Goal: Navigation & Orientation: Find specific page/section

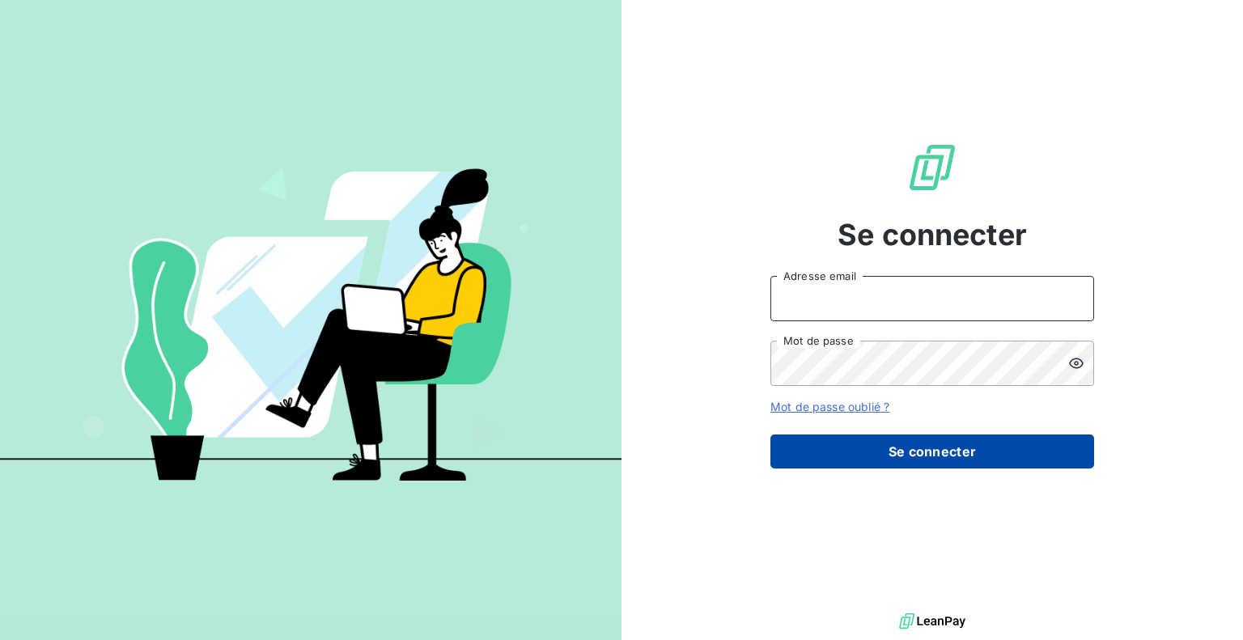
type input "[EMAIL_ADDRESS][DOMAIN_NAME]"
click at [851, 448] on button "Se connecter" at bounding box center [932, 451] width 324 height 34
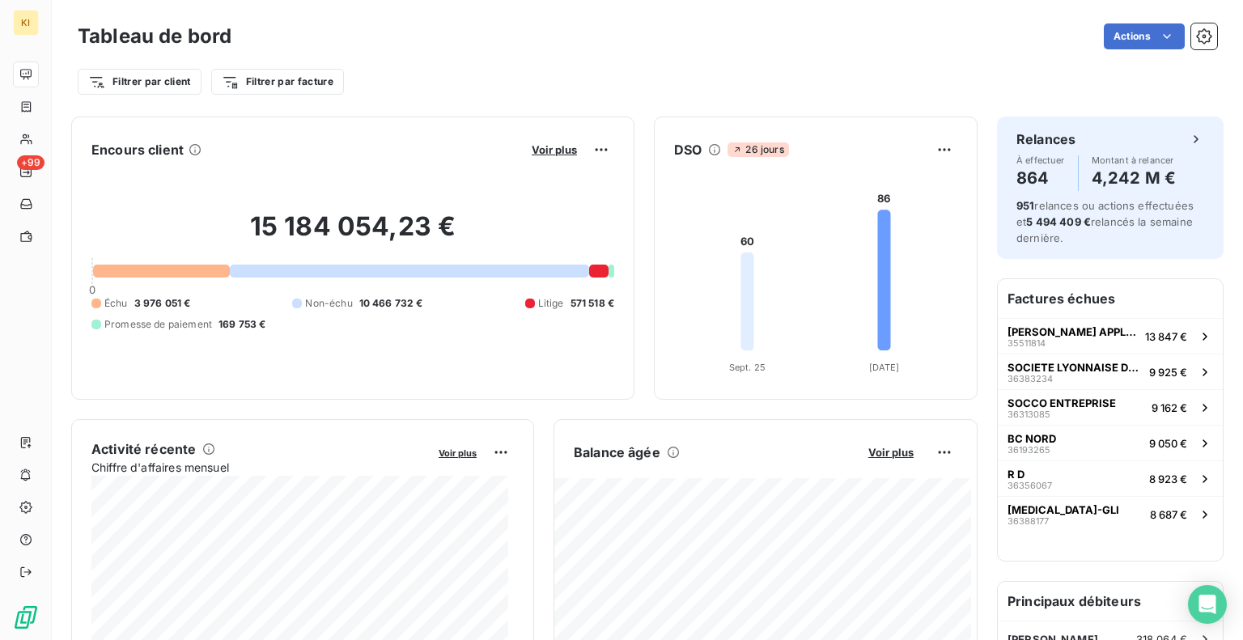
click at [1153, 36] on html "KI +99 Tableau de bord Actions Filtrer par client Filtrer par facture Encours c…" at bounding box center [621, 320] width 1243 height 640
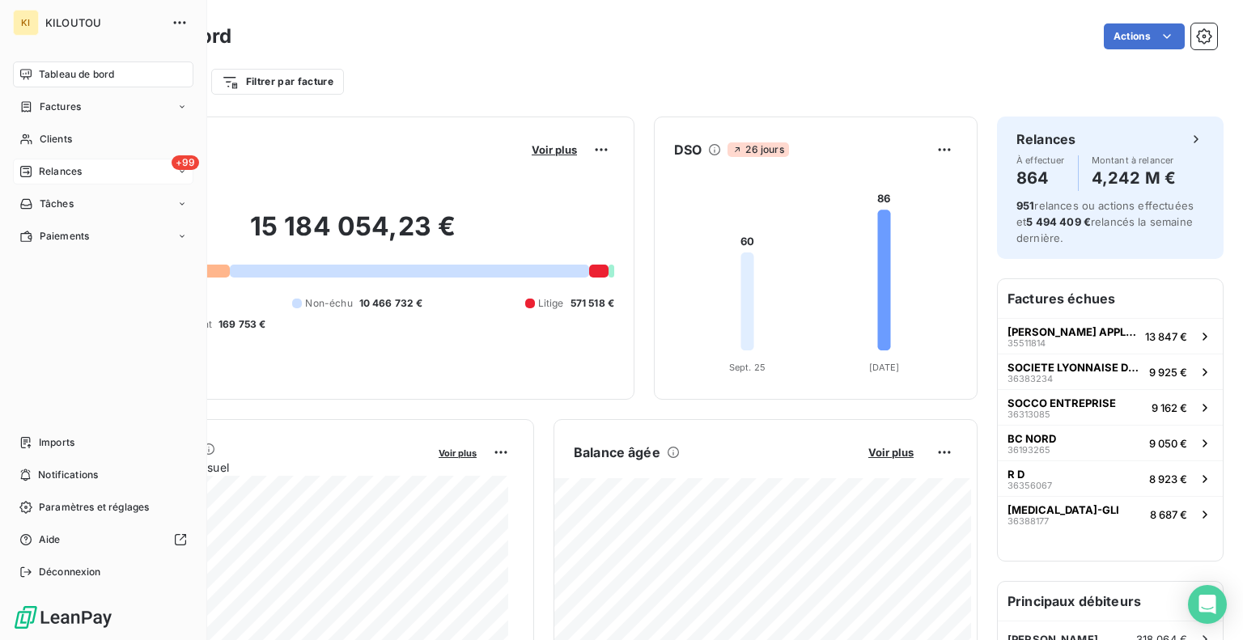
click at [91, 172] on div "+99 Relances" at bounding box center [103, 172] width 180 height 26
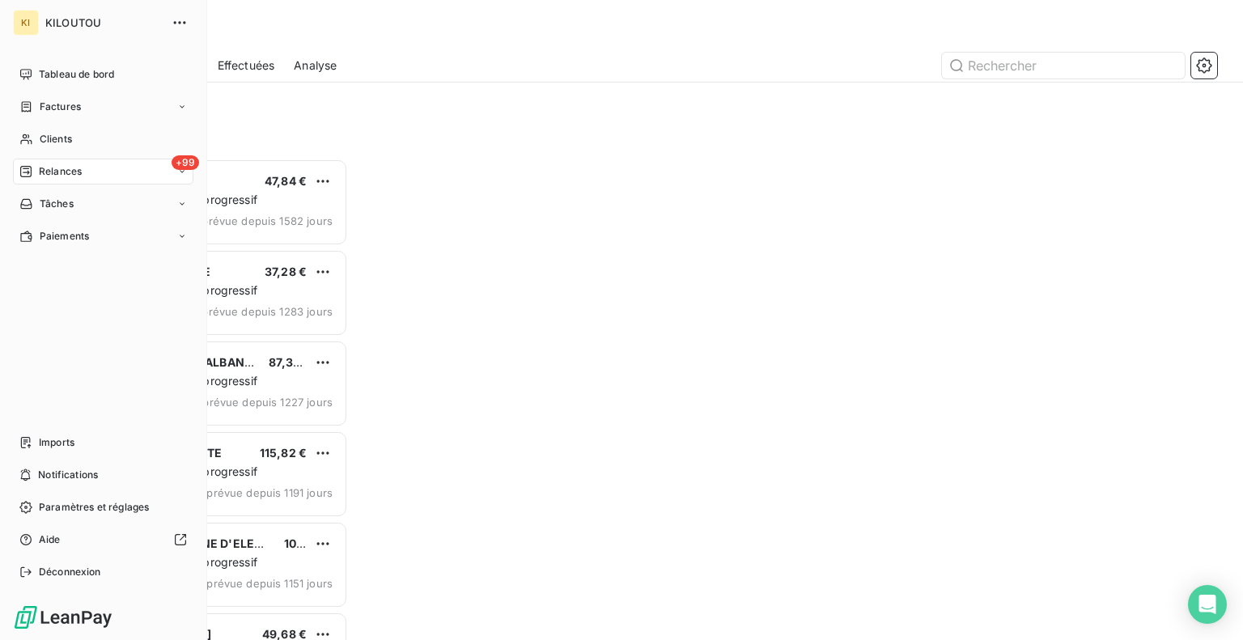
scroll to position [469, 257]
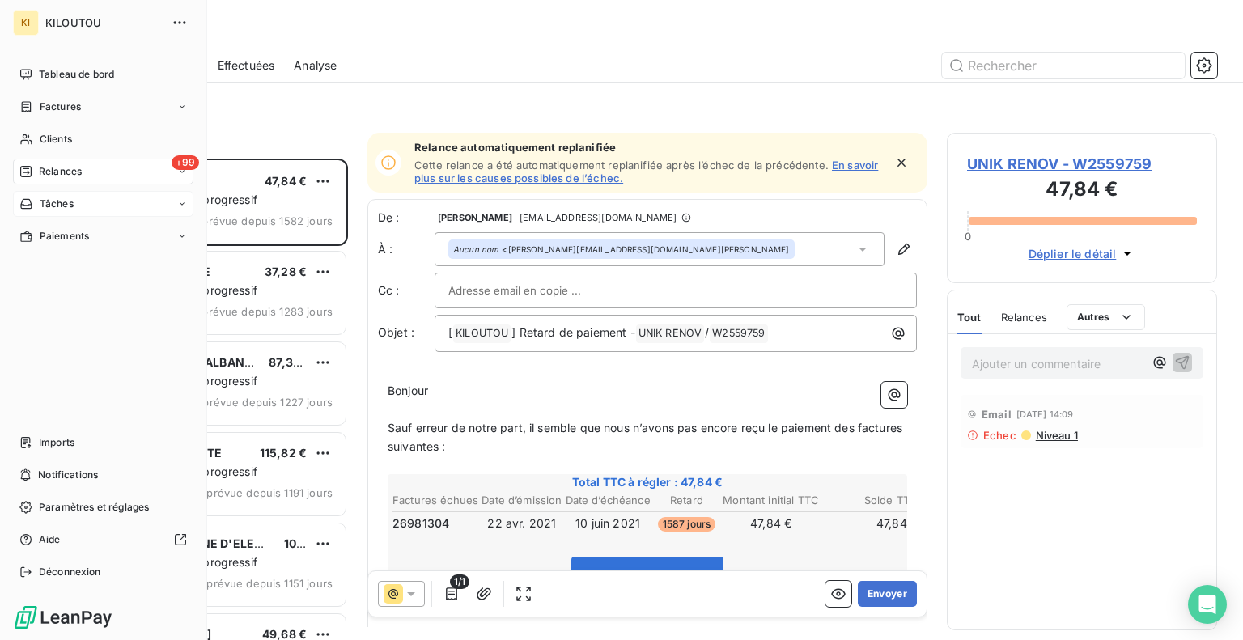
click at [35, 210] on div "Tâches" at bounding box center [46, 204] width 54 height 15
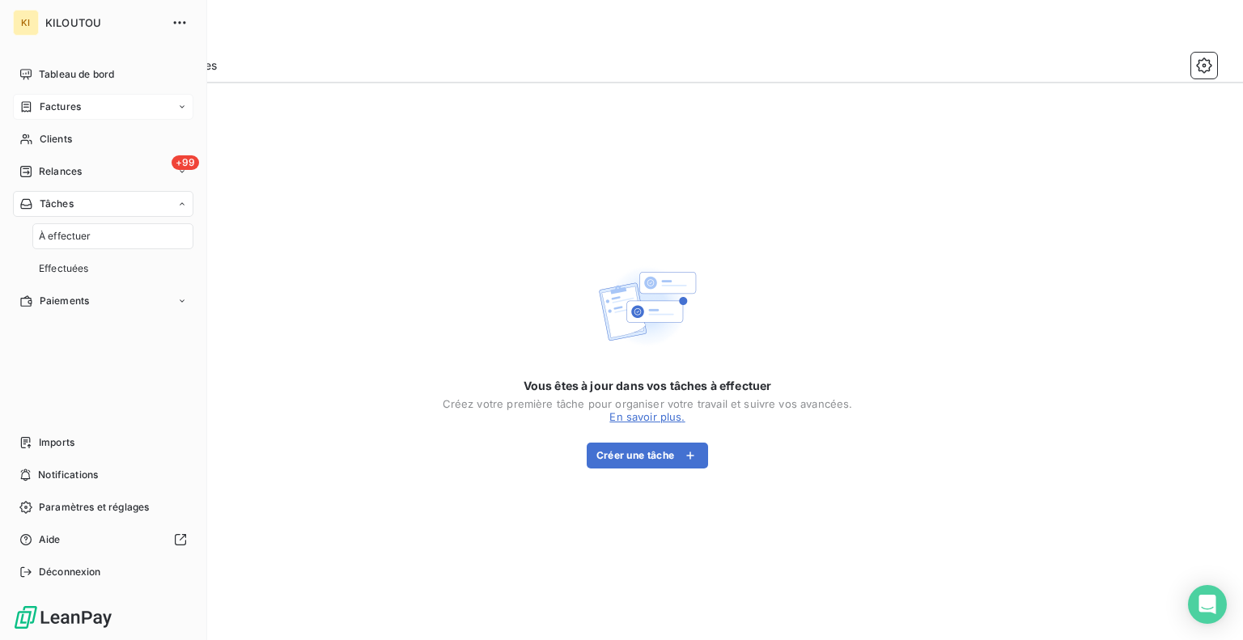
click at [68, 98] on div "Factures" at bounding box center [103, 107] width 180 height 26
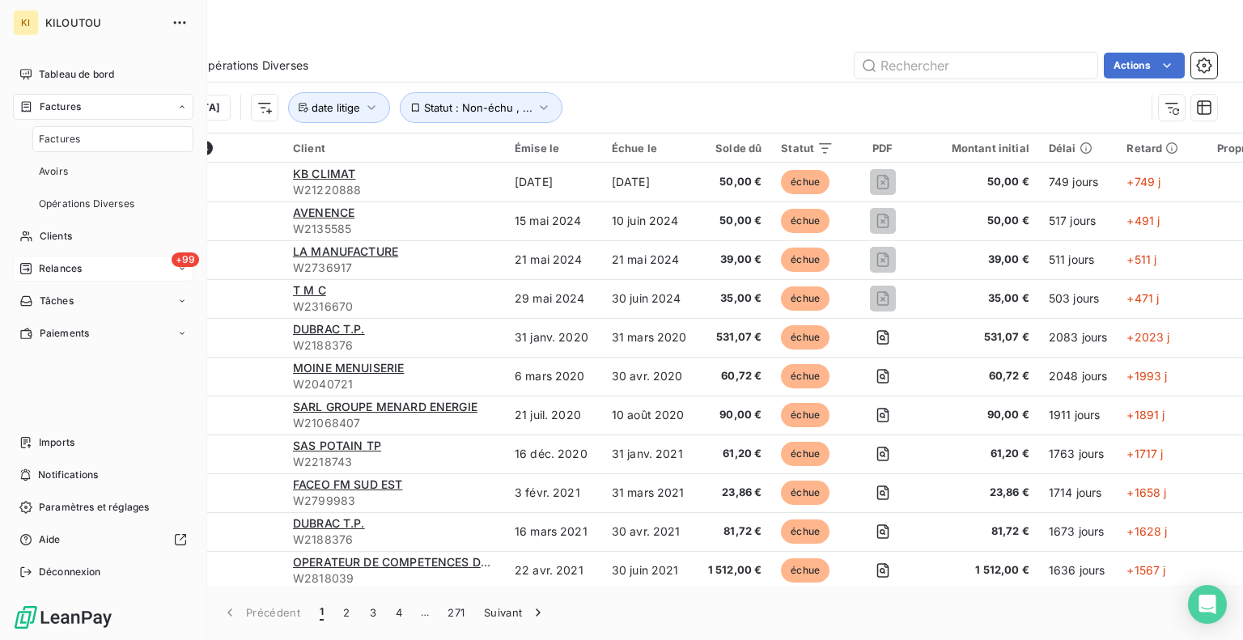
click at [77, 264] on span "Relances" at bounding box center [60, 268] width 43 height 15
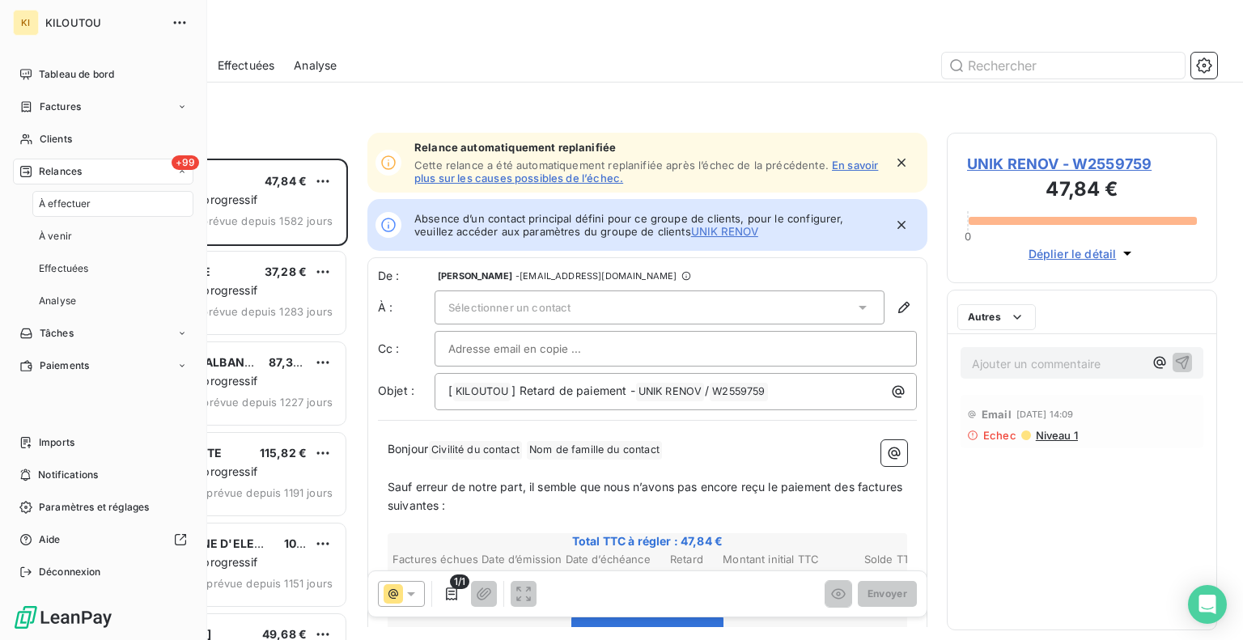
scroll to position [469, 257]
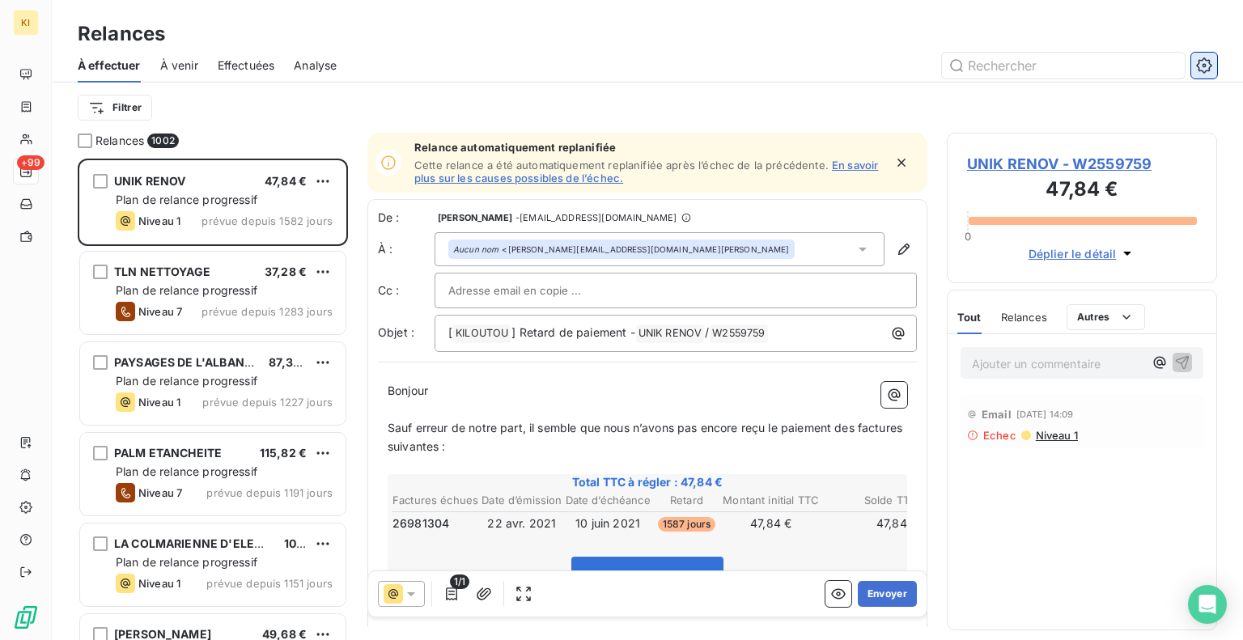
click at [1202, 59] on icon "button" at bounding box center [1203, 64] width 15 height 15
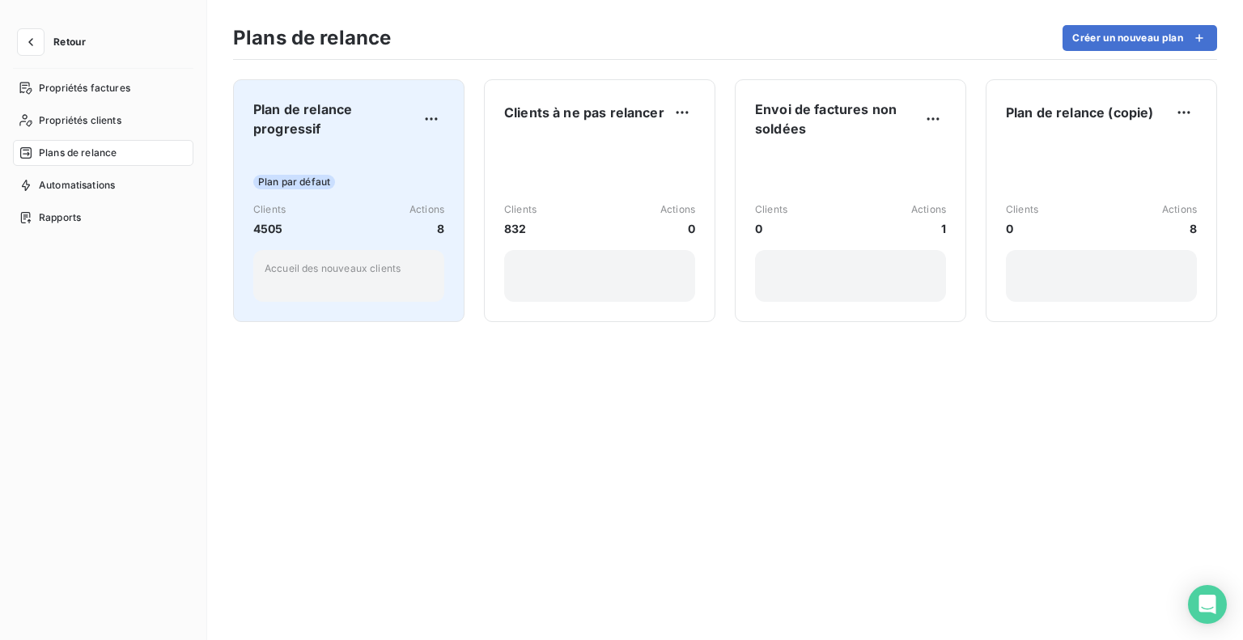
click at [298, 146] on div "Plan de relance progressif Plan par défaut Clients 4505 Actions 8 Accueil des n…" at bounding box center [348, 201] width 191 height 202
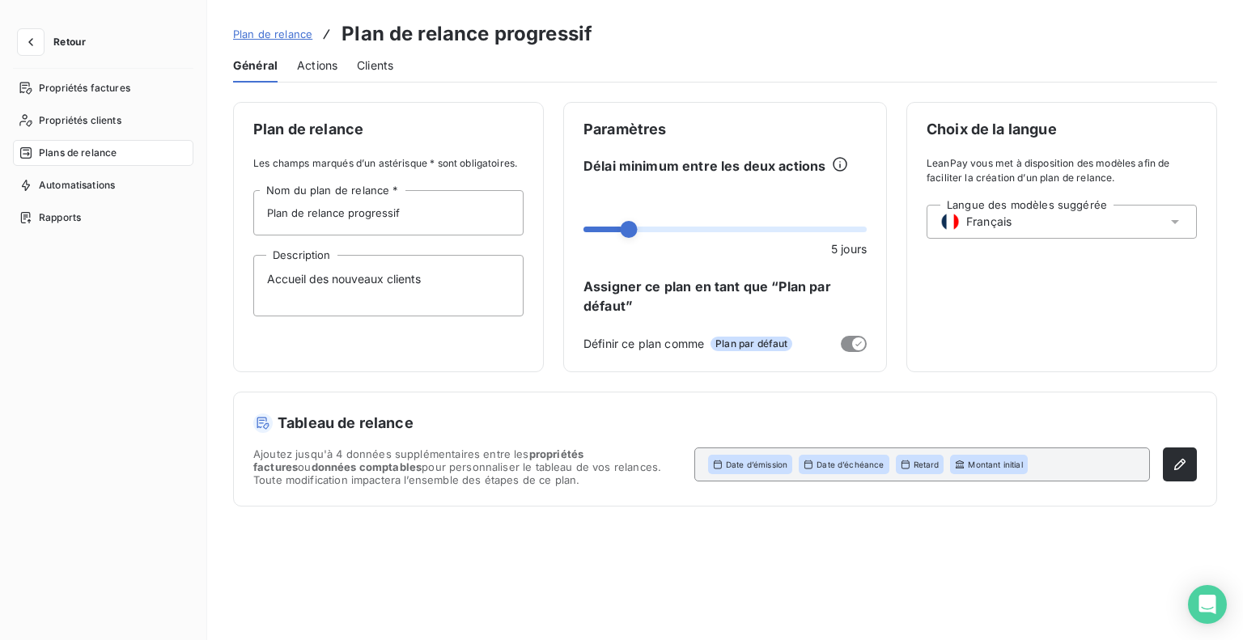
click at [311, 66] on span "Actions" at bounding box center [317, 65] width 40 height 16
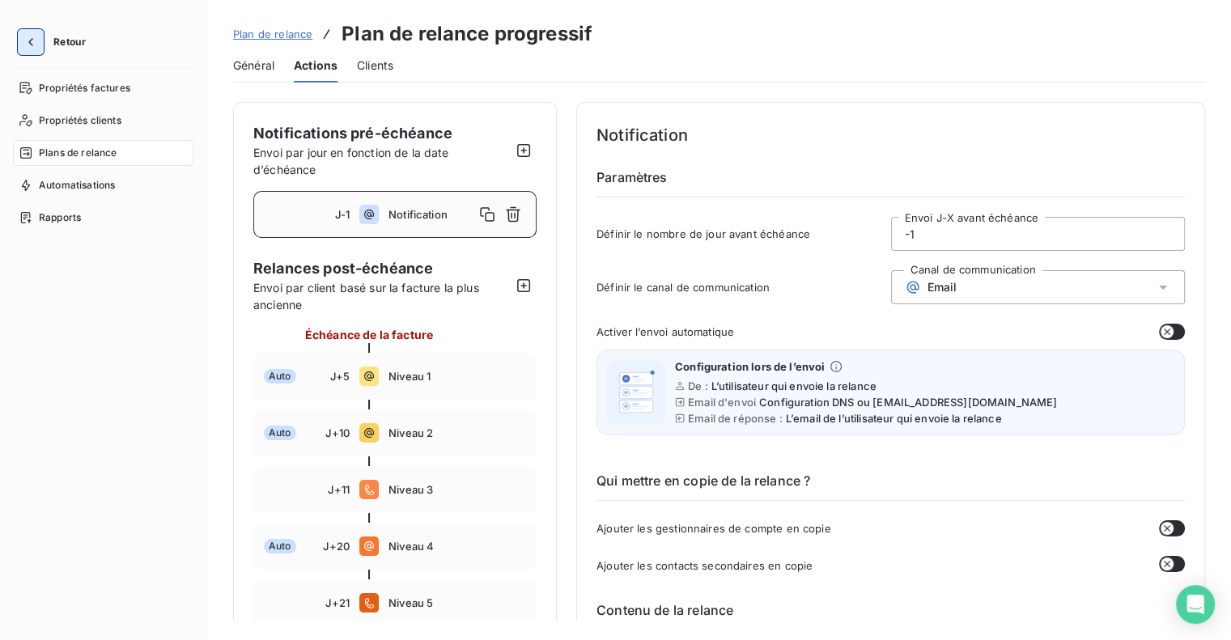
click at [29, 35] on icon "button" at bounding box center [31, 42] width 16 height 16
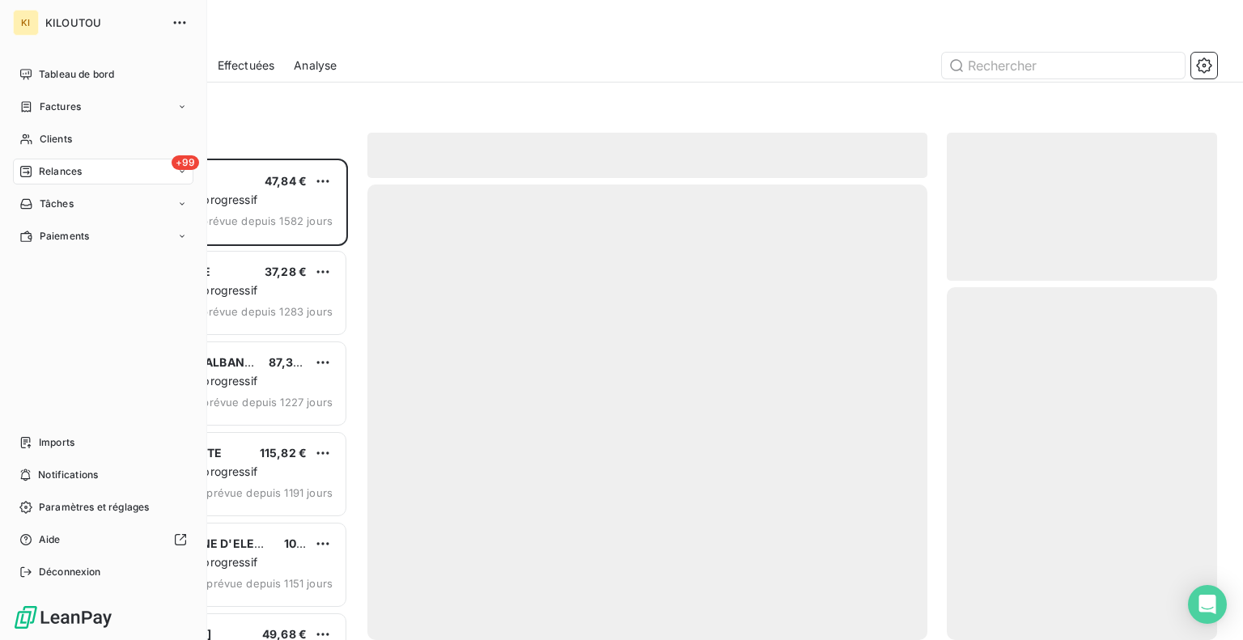
scroll to position [469, 257]
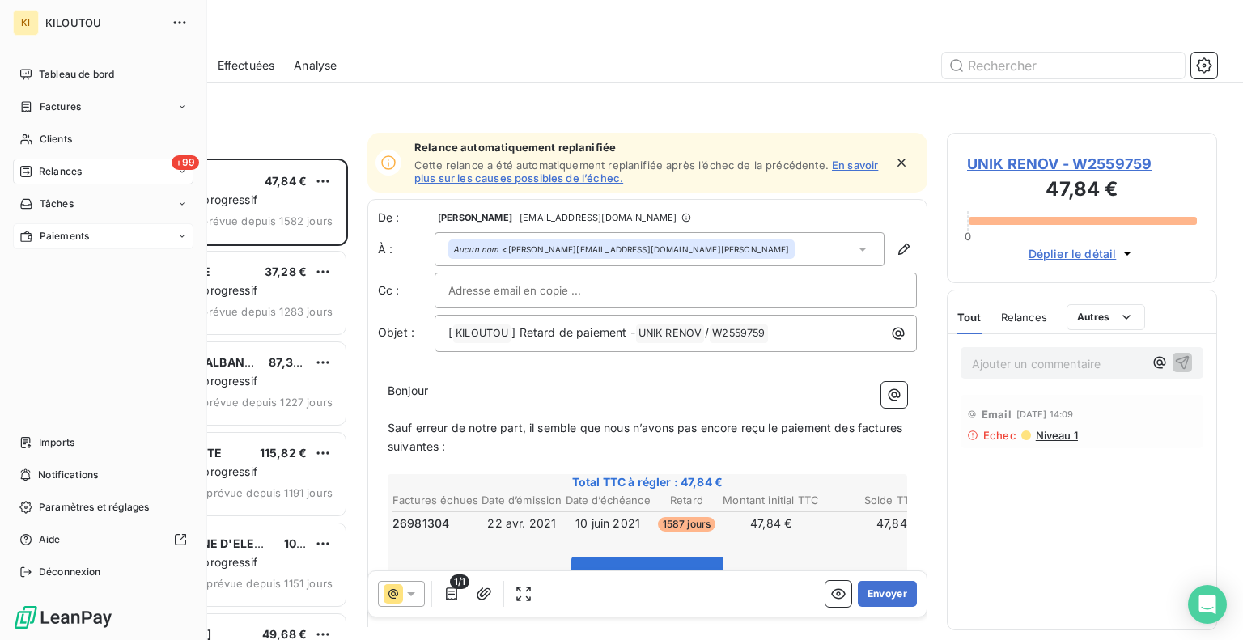
click at [20, 243] on div "Paiements" at bounding box center [54, 236] width 70 height 15
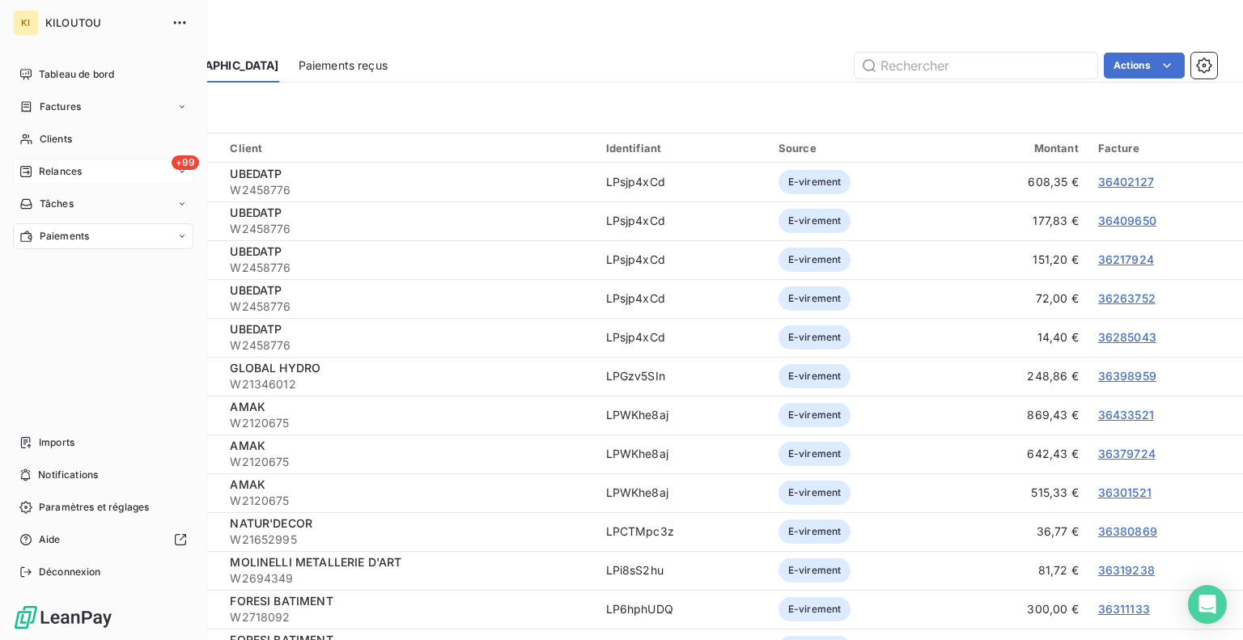
click at [36, 164] on div "Relances" at bounding box center [50, 171] width 62 height 15
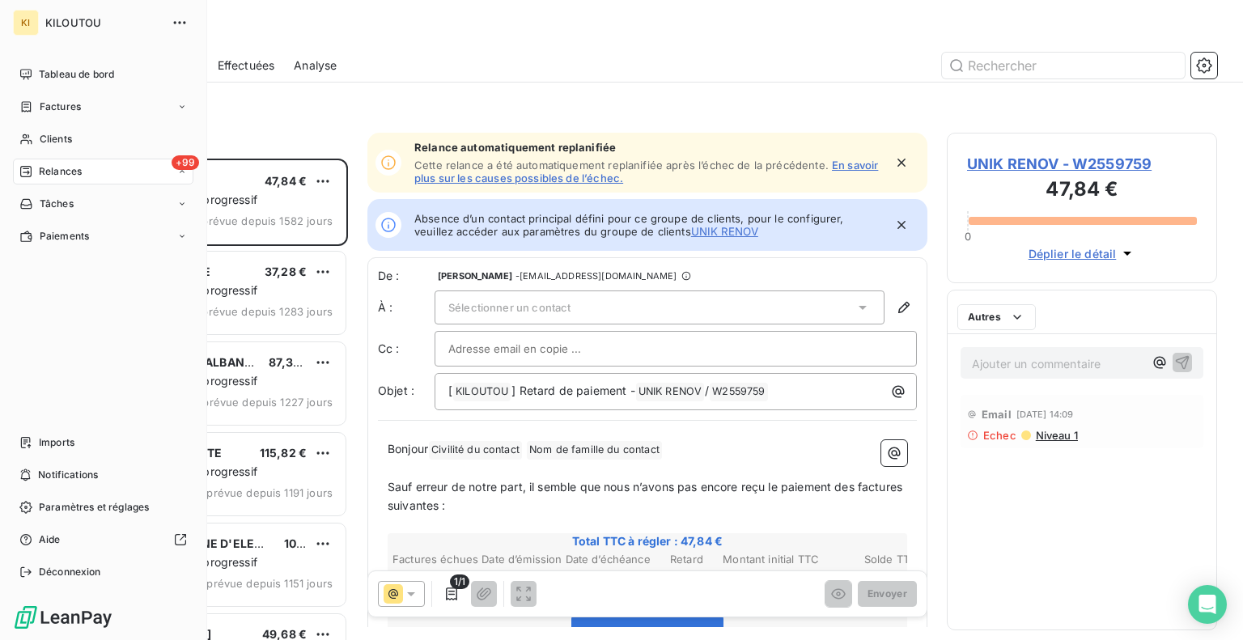
scroll to position [469, 257]
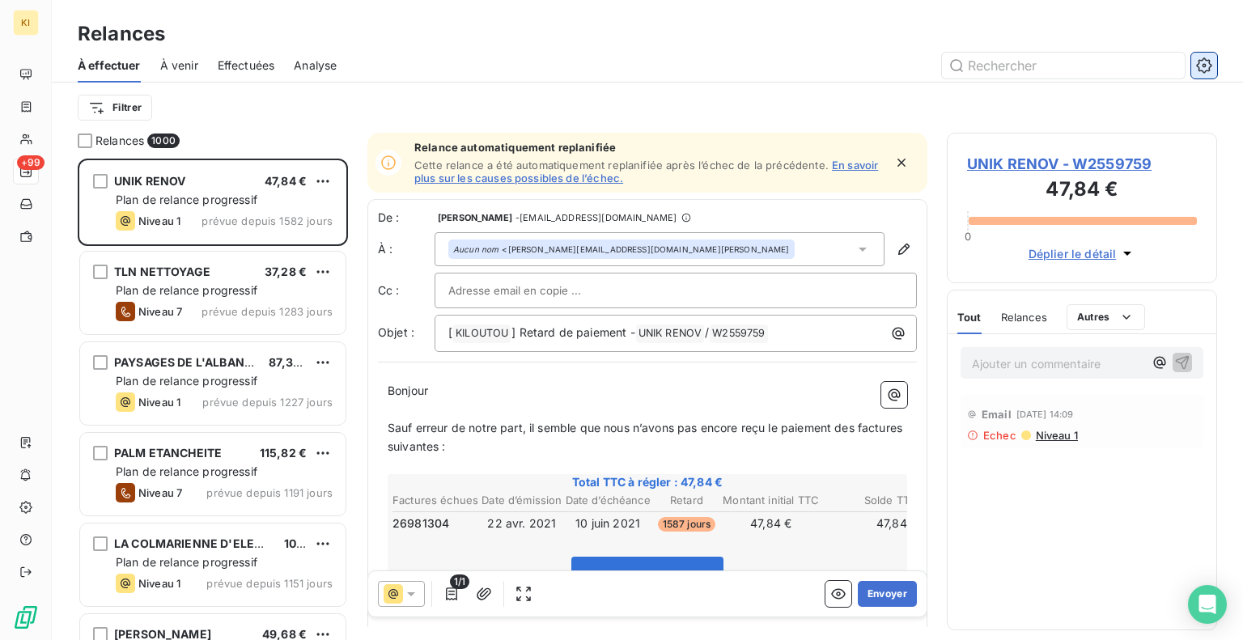
click at [1208, 56] on button "button" at bounding box center [1204, 66] width 26 height 26
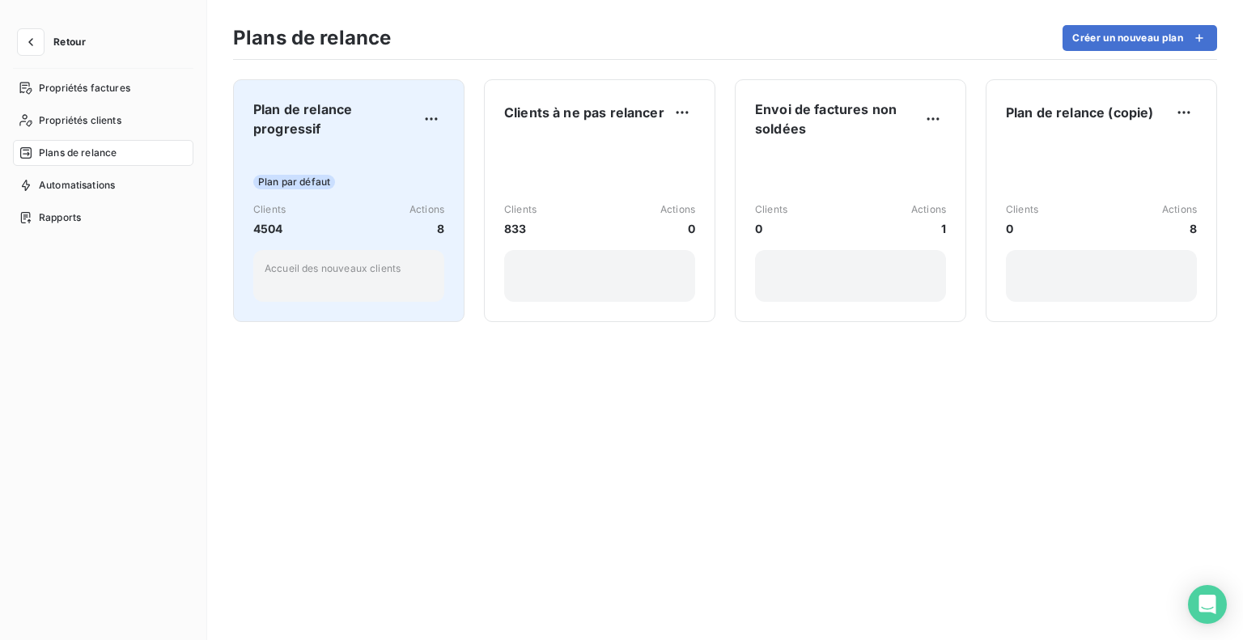
click at [361, 187] on div "Plan par défaut" at bounding box center [348, 182] width 191 height 15
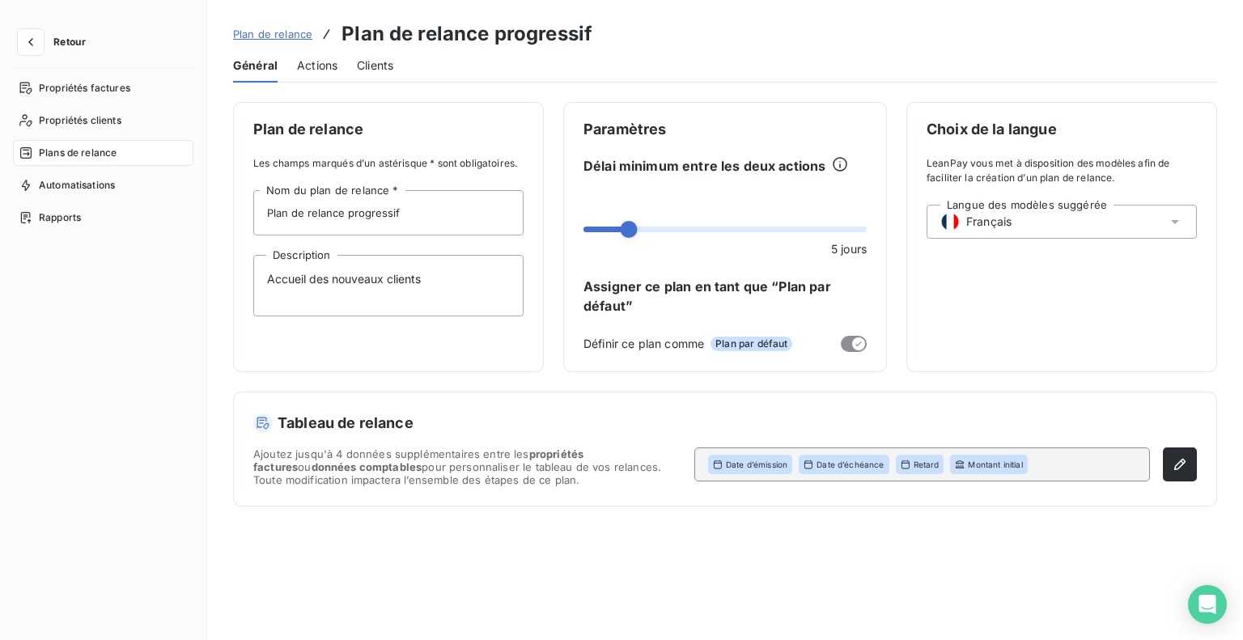
click at [316, 61] on span "Actions" at bounding box center [317, 65] width 40 height 16
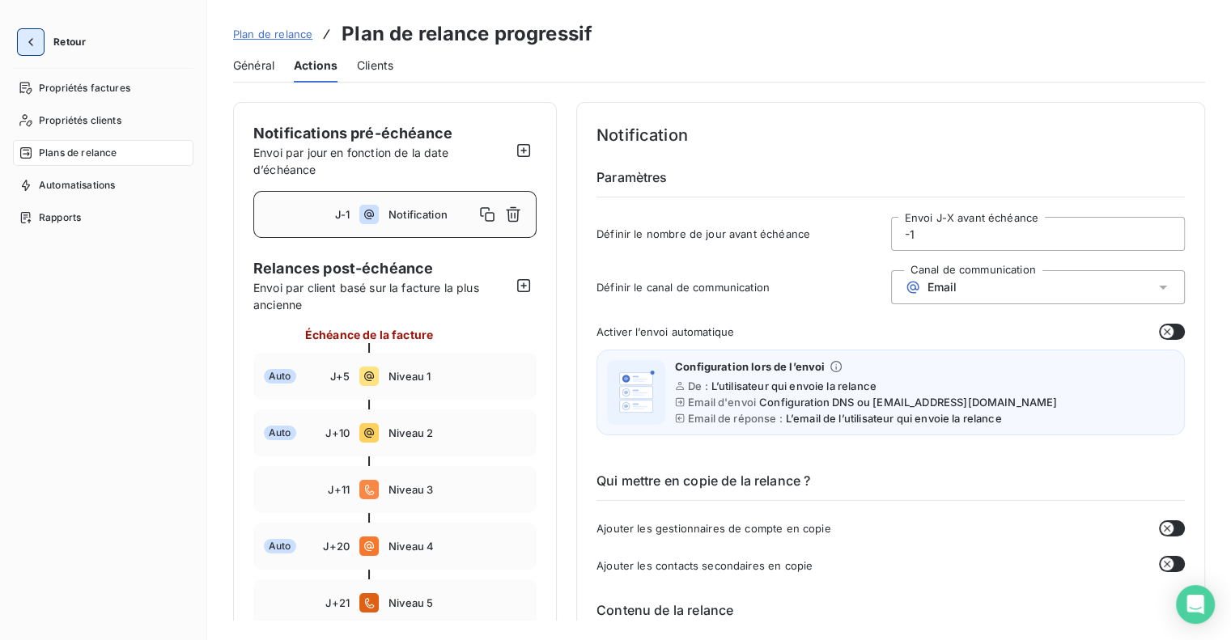
click at [28, 42] on icon "button" at bounding box center [31, 42] width 16 height 16
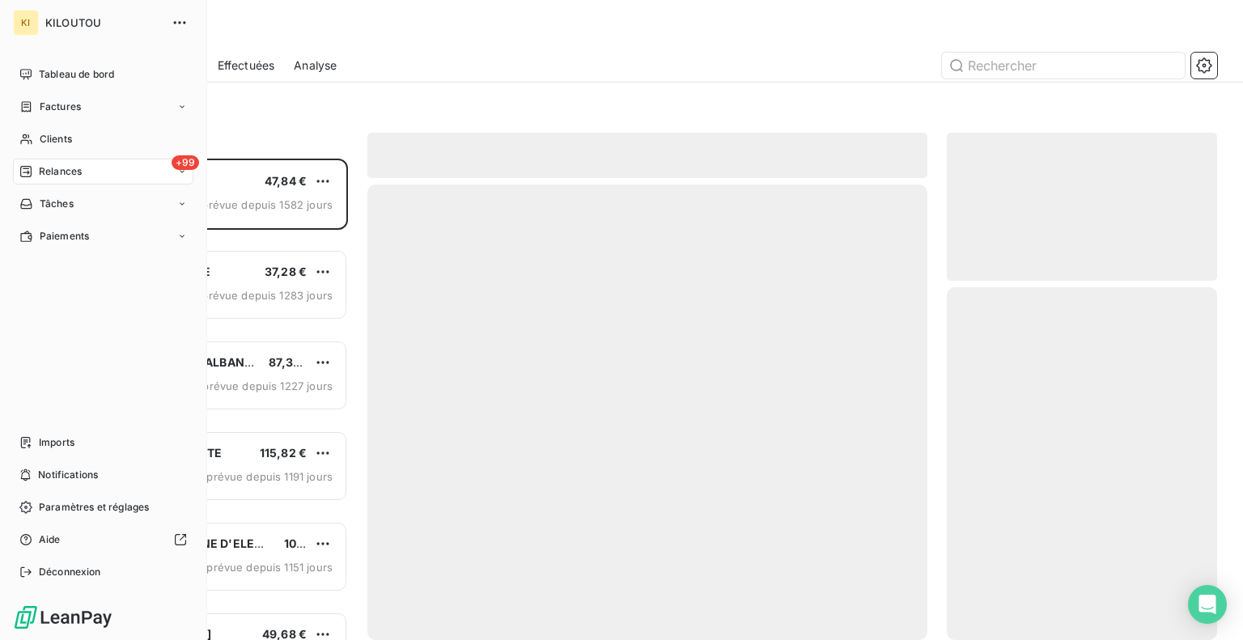
scroll to position [469, 257]
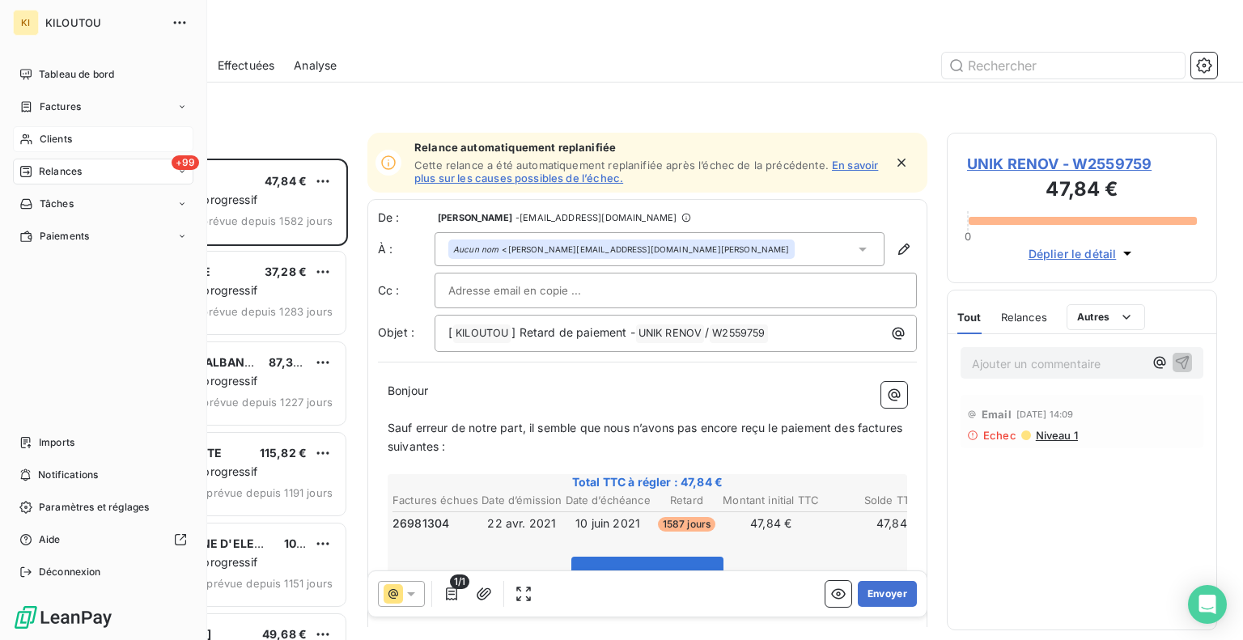
click at [74, 138] on div "Clients" at bounding box center [103, 139] width 180 height 26
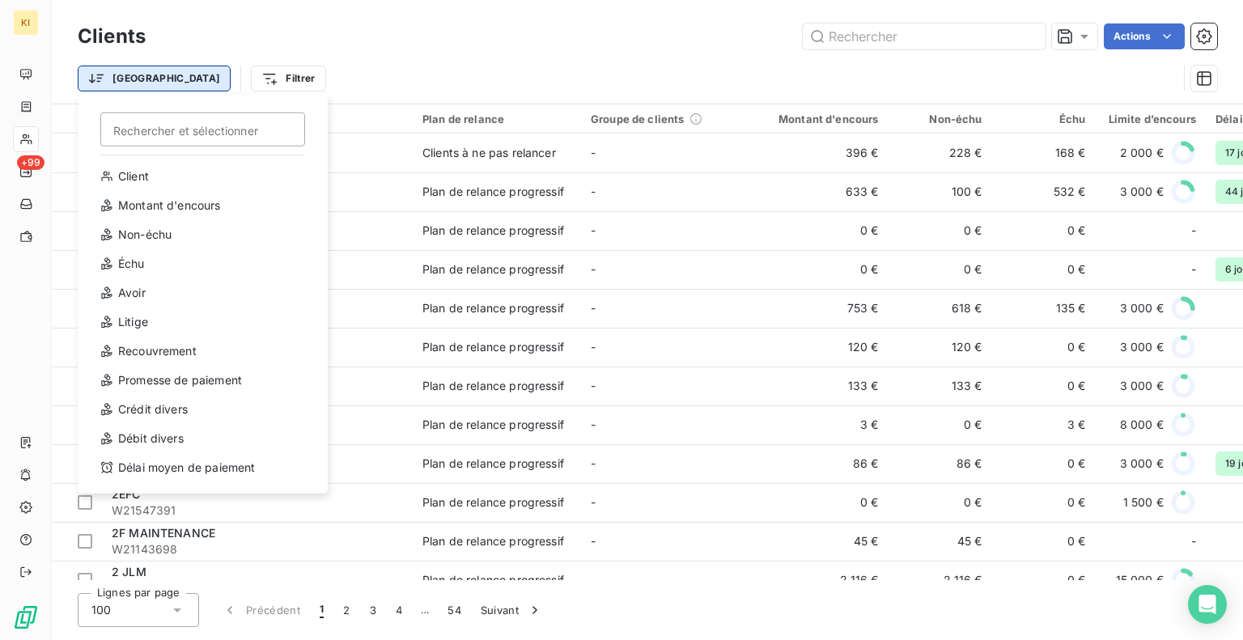
click at [108, 70] on html "KI +99 Clients Actions Trier Rechercher et sélectionner Client Montant d'encour…" at bounding box center [621, 320] width 1243 height 640
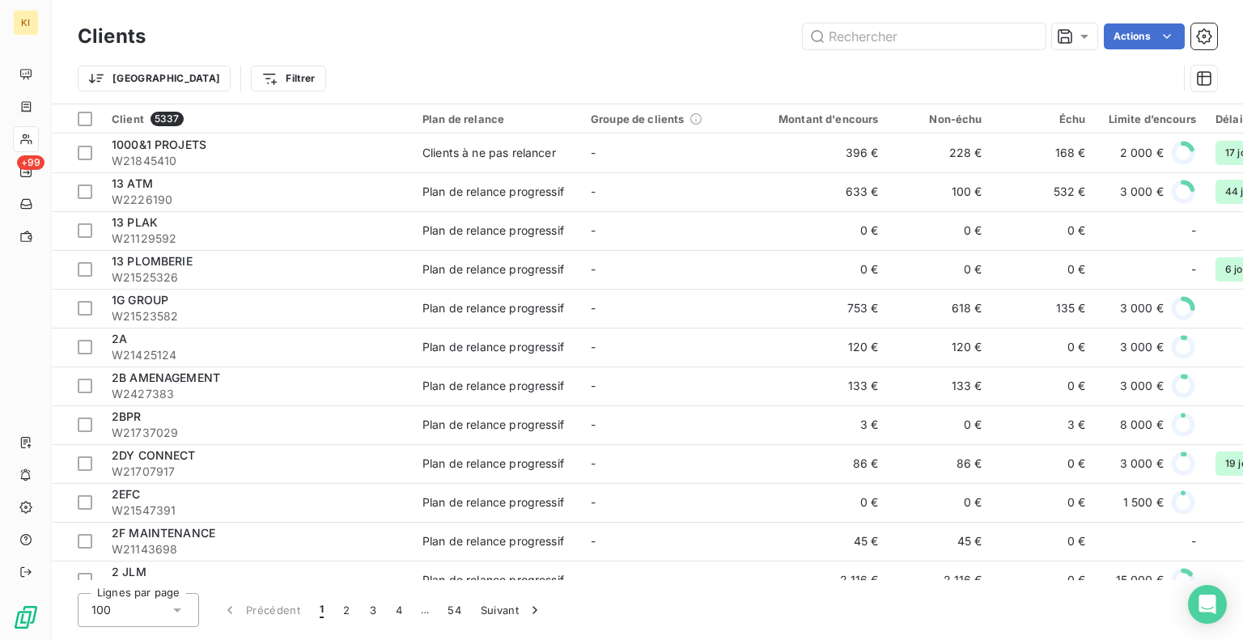
click at [481, 61] on html "KI +99 Clients Actions Trier Filtrer Client 5337 Plan de relance Groupe de clie…" at bounding box center [621, 320] width 1243 height 640
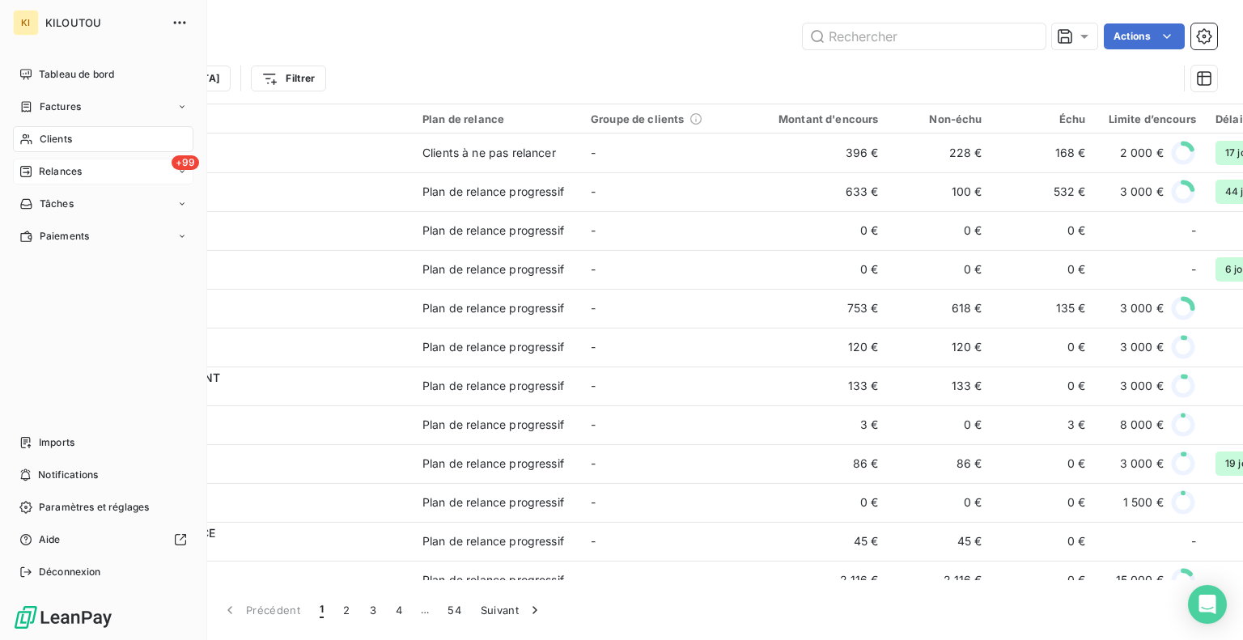
click at [58, 173] on span "Relances" at bounding box center [60, 171] width 43 height 15
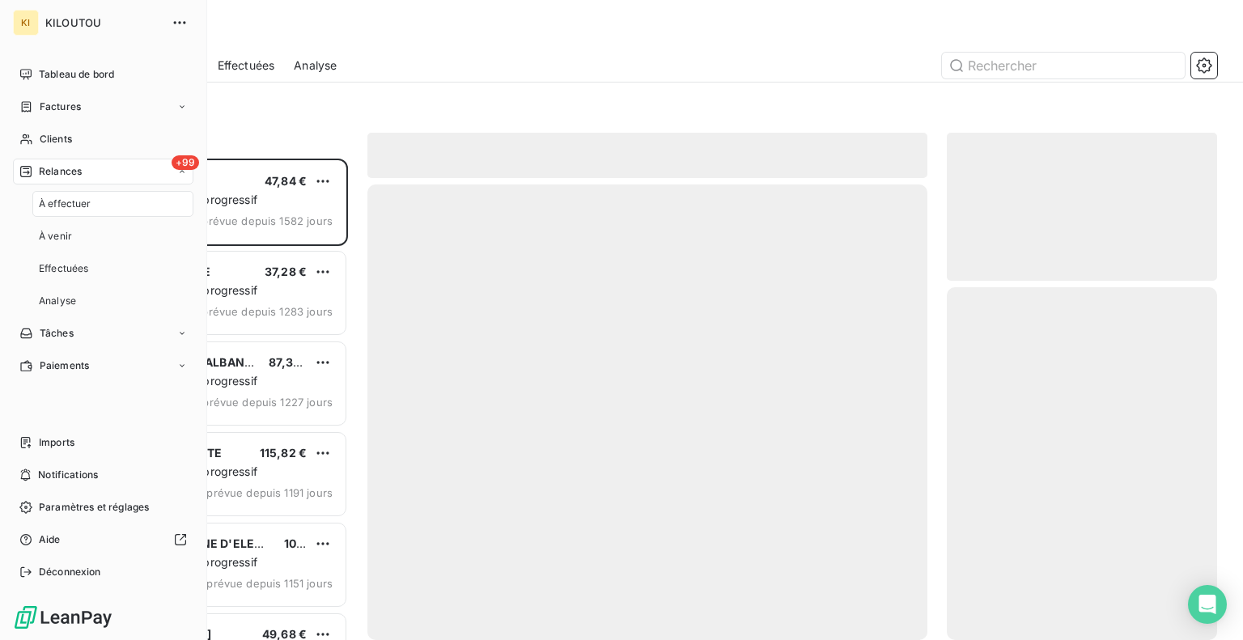
scroll to position [469, 257]
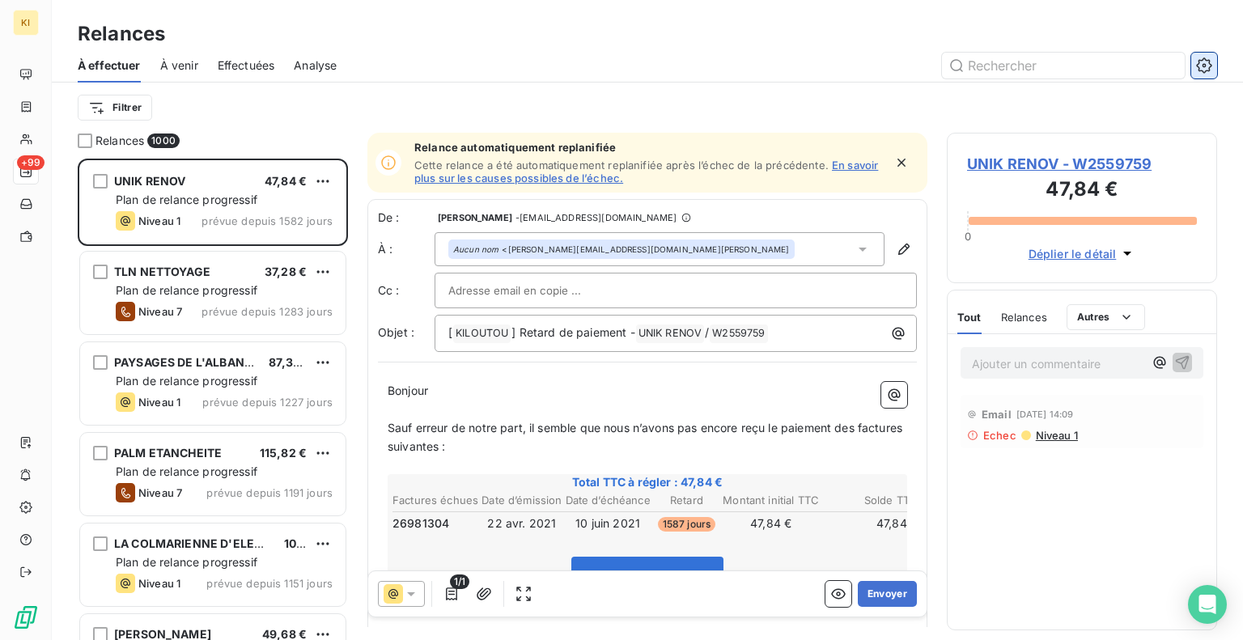
click at [1205, 64] on icon "button" at bounding box center [1204, 65] width 4 height 4
